Goal: Transaction & Acquisition: Purchase product/service

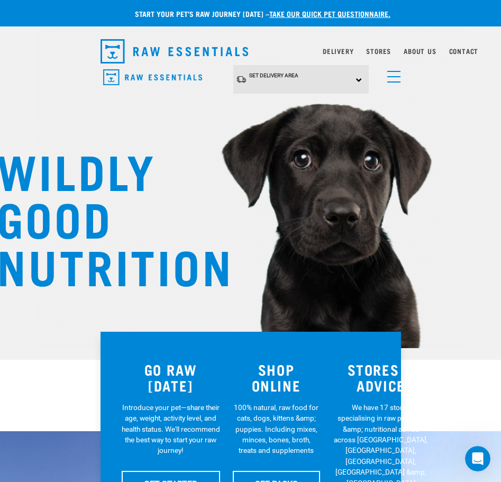
click at [395, 71] on span "menu" at bounding box center [394, 71] width 13 height 1
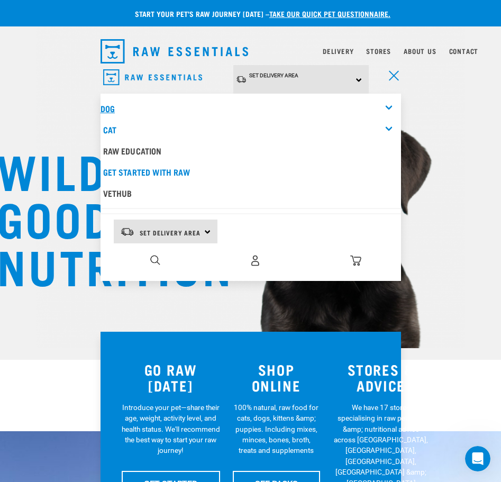
click at [105, 106] on link "Dog" at bounding box center [108, 108] width 14 height 5
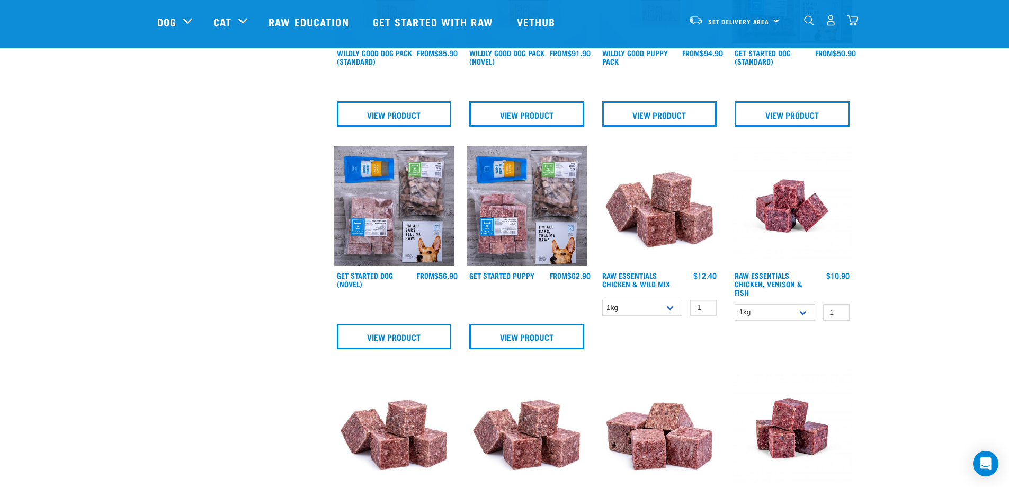
scroll to position [476, 0]
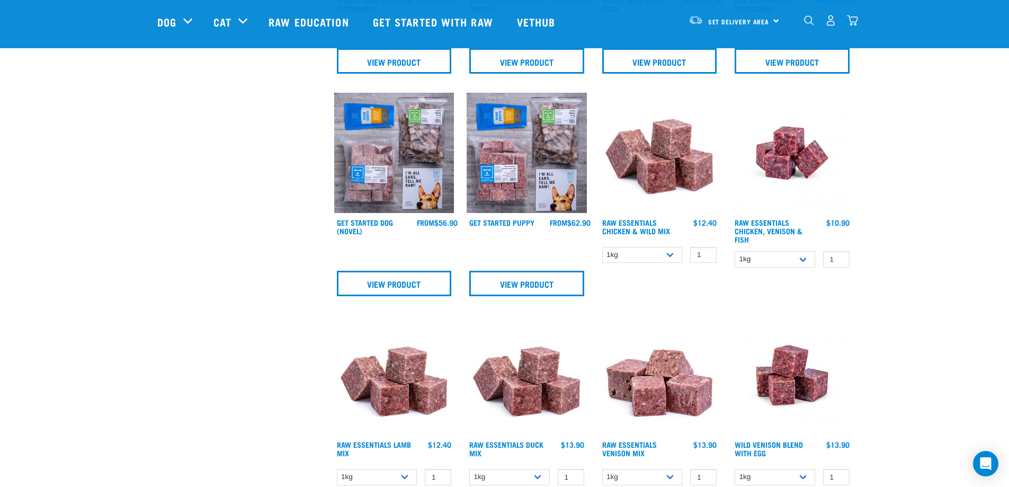
click at [489, 191] on img at bounding box center [526, 153] width 120 height 120
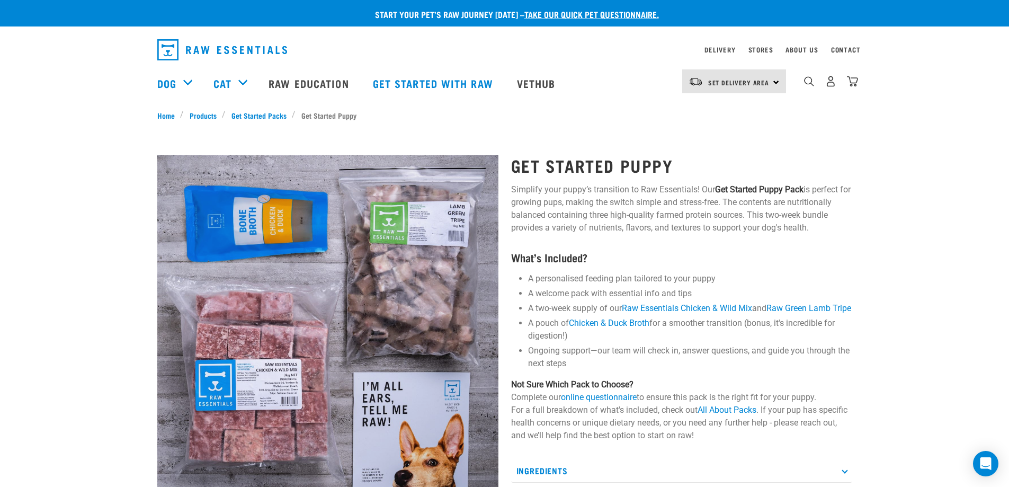
scroll to position [53, 0]
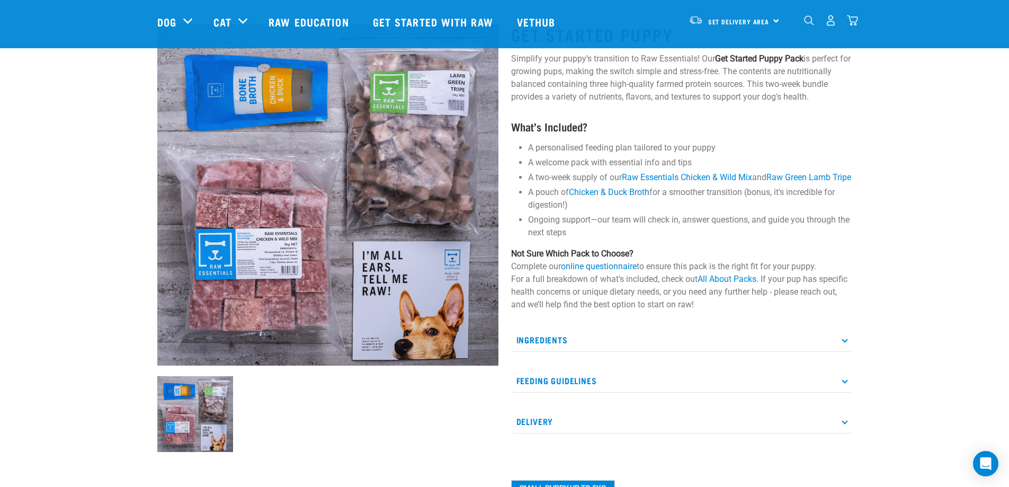
click at [119, 213] on div "Start your pet’s raw journey today – take our quick pet questionnaire. Delivery…" at bounding box center [504, 278] width 1009 height 663
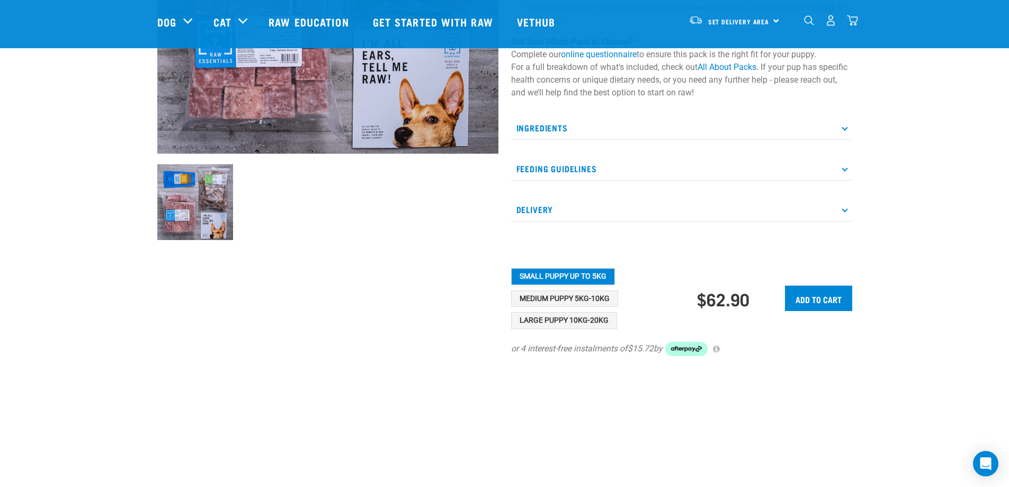
scroll to position [529, 0]
